Goal: Transaction & Acquisition: Purchase product/service

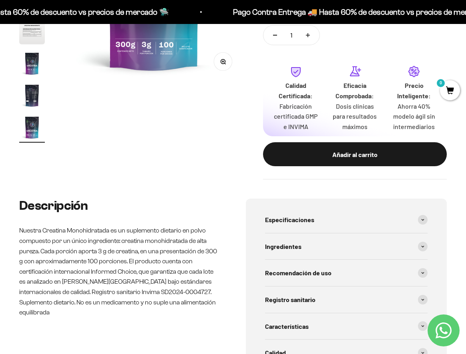
scroll to position [328, 0]
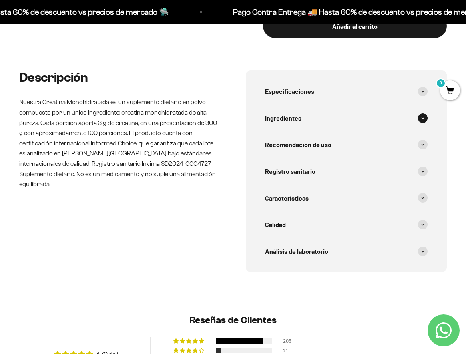
click at [418, 120] on span at bounding box center [423, 119] width 10 height 10
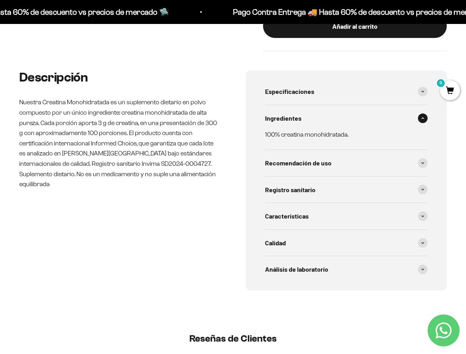
scroll to position [0, 0]
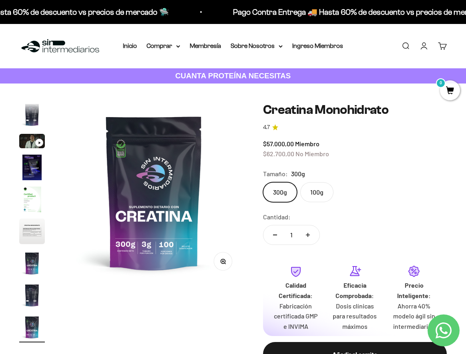
click at [37, 130] on page-dots at bounding box center [32, 223] width 26 height 240
click at [36, 140] on div "Ir al artículo 3" at bounding box center [39, 143] width 8 height 8
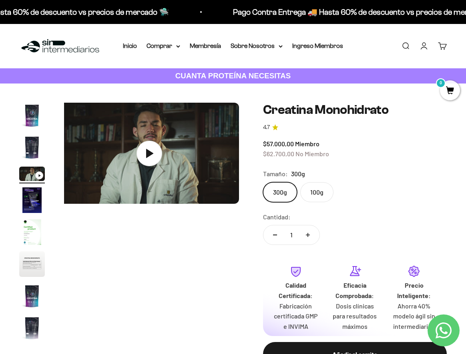
scroll to position [0, 369]
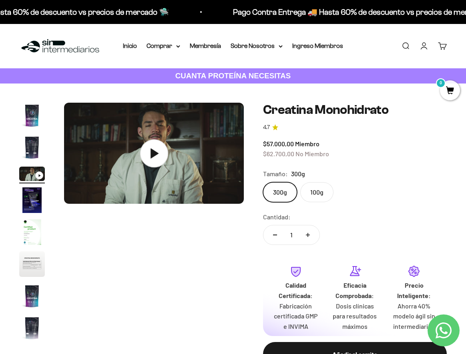
click at [140, 146] on icon at bounding box center [154, 153] width 28 height 28
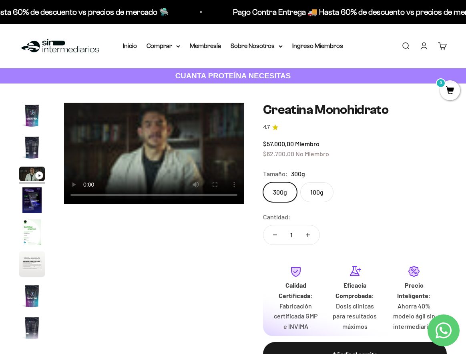
click at [140, 146] on video "Creatina Monohidrato" at bounding box center [154, 153] width 180 height 101
